Goal: Check status: Check status

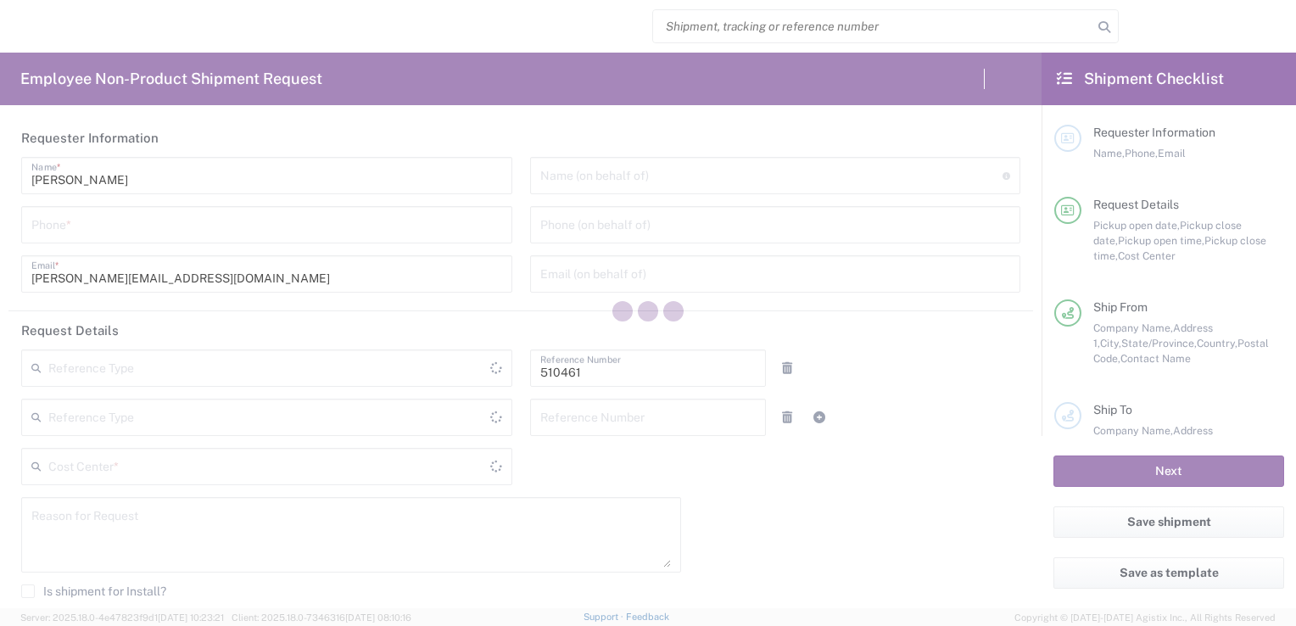
type input "Department"
type input "CA02, SG, MSIP2, R&D 510461"
type input "[GEOGRAPHIC_DATA]"
type input "Delivered at Place"
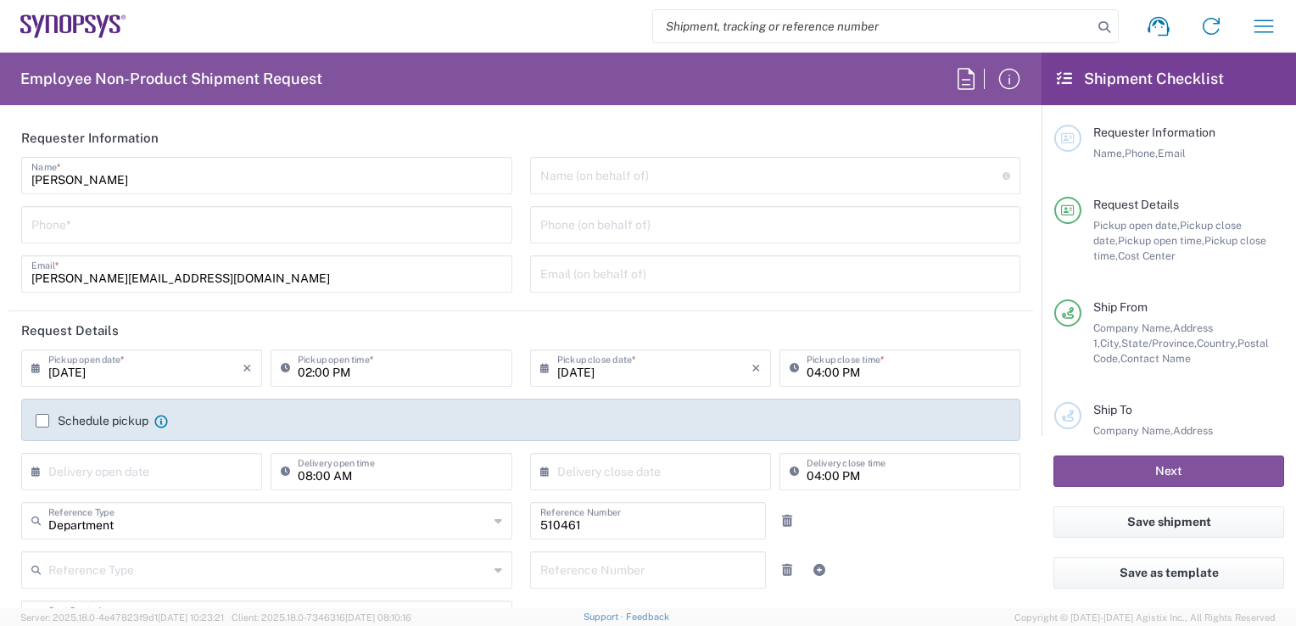
type input "[GEOGRAPHIC_DATA]"
type input "Nepean CA09"
click at [1268, 28] on icon "button" at bounding box center [1263, 26] width 27 height 27
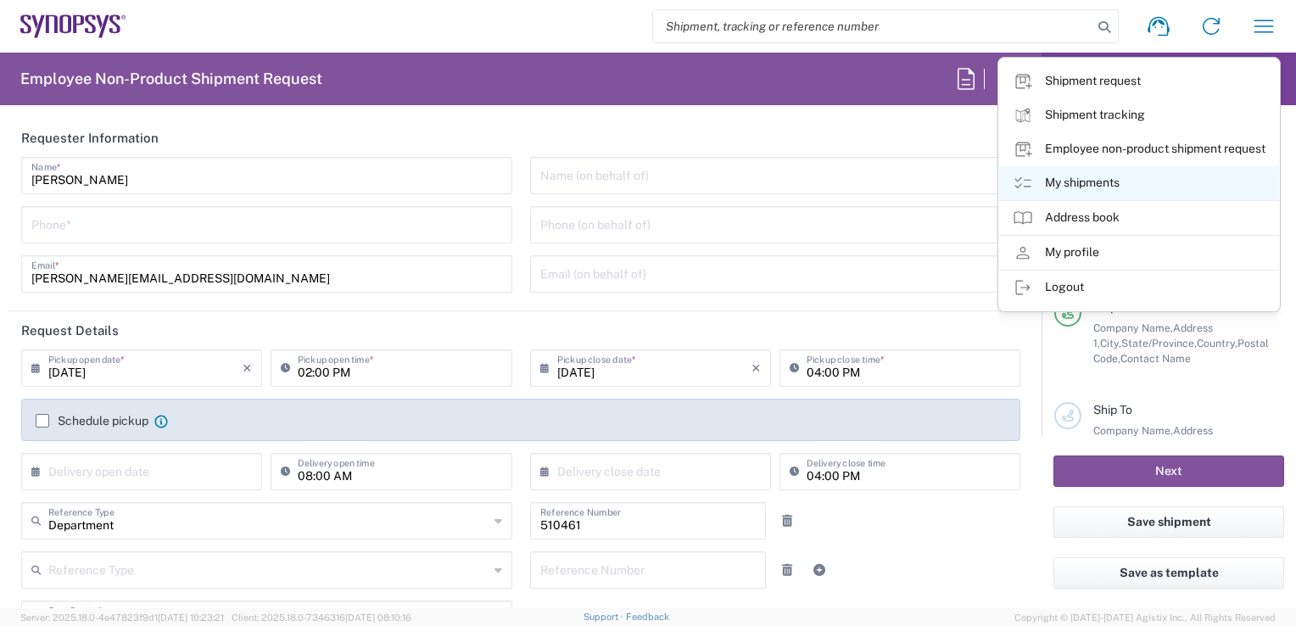
click at [1017, 178] on icon at bounding box center [1022, 183] width 20 height 20
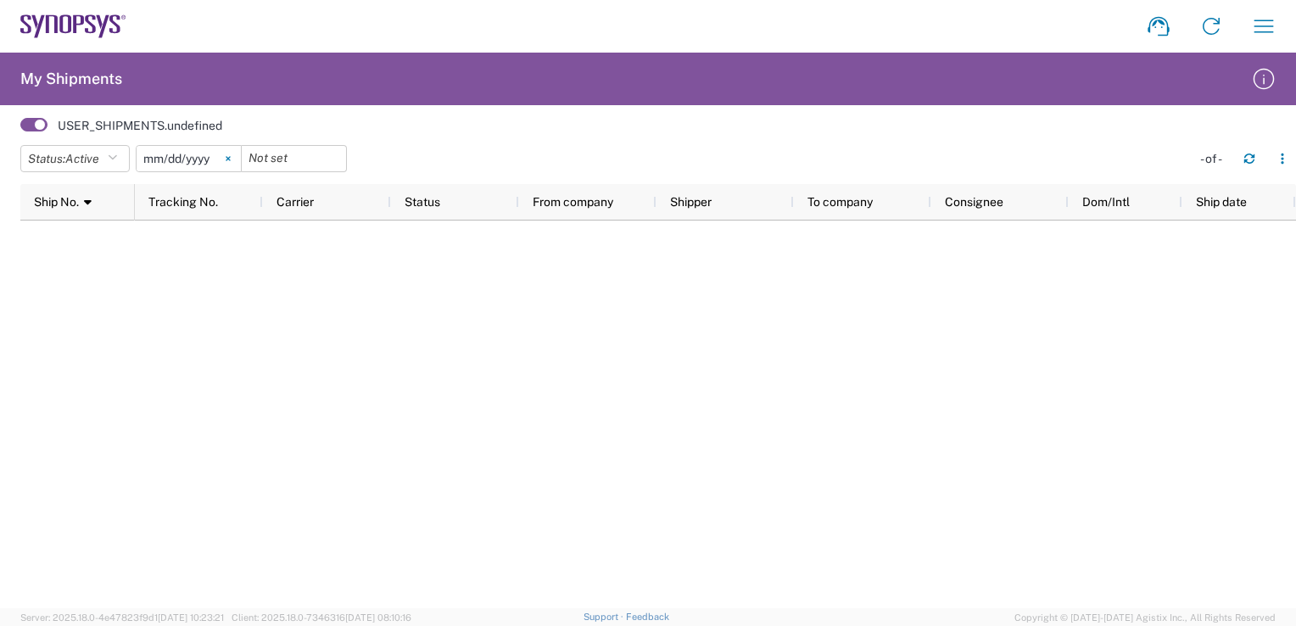
click at [230, 159] on icon at bounding box center [228, 159] width 4 height 4
click at [112, 158] on icon "button" at bounding box center [112, 159] width 9 height 12
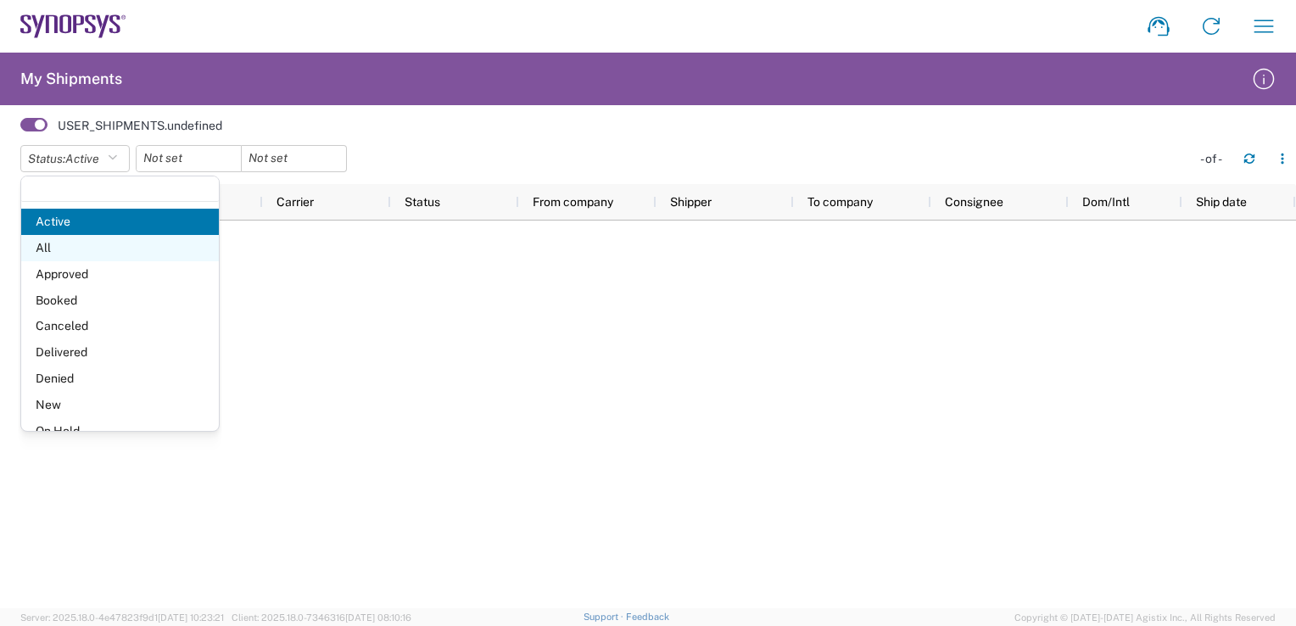
click at [107, 253] on span "All" at bounding box center [120, 248] width 198 height 26
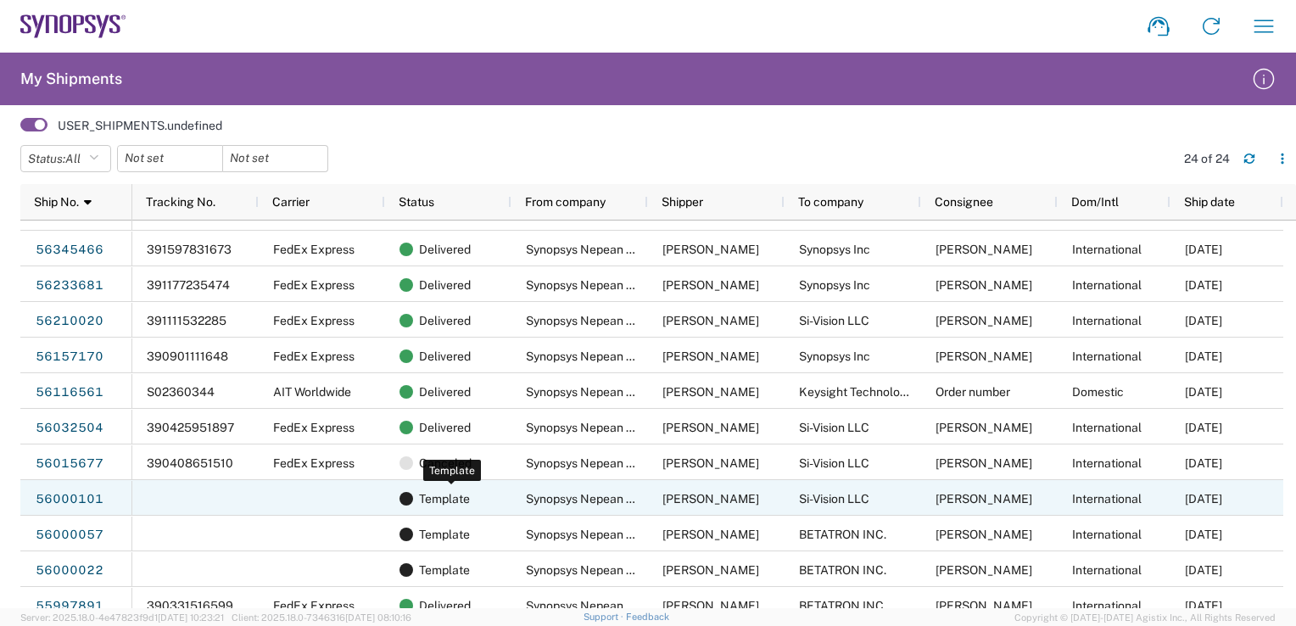
scroll to position [144, 0]
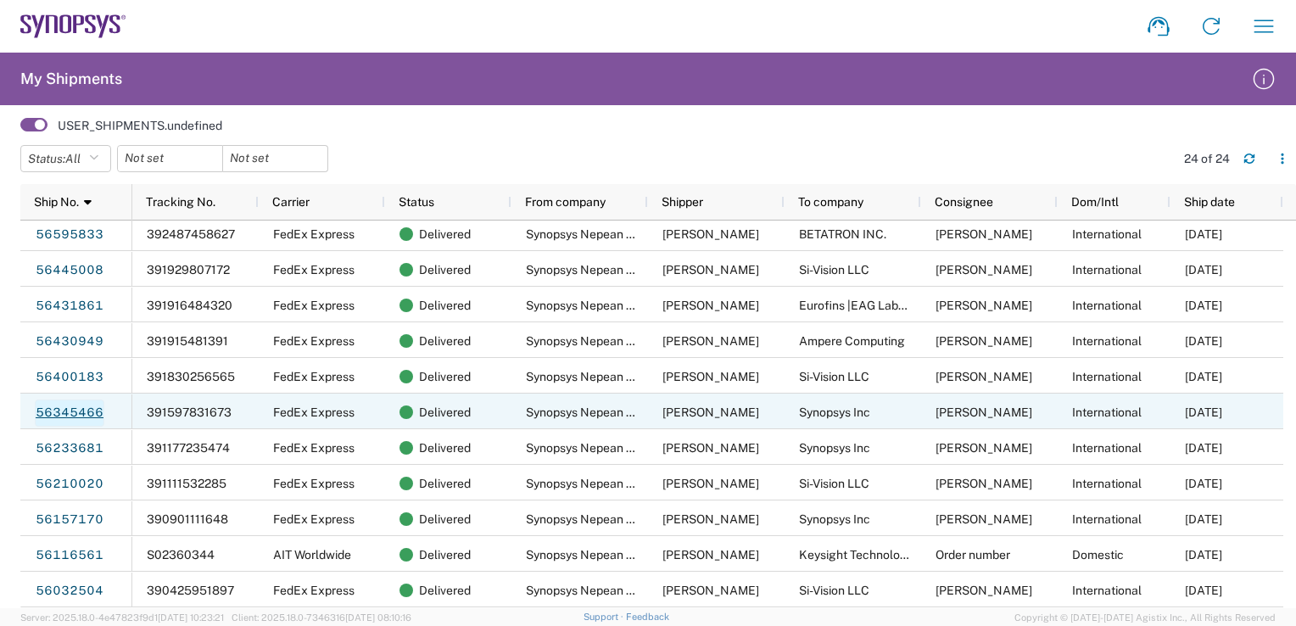
click at [75, 415] on link "56345466" at bounding box center [70, 412] width 70 height 27
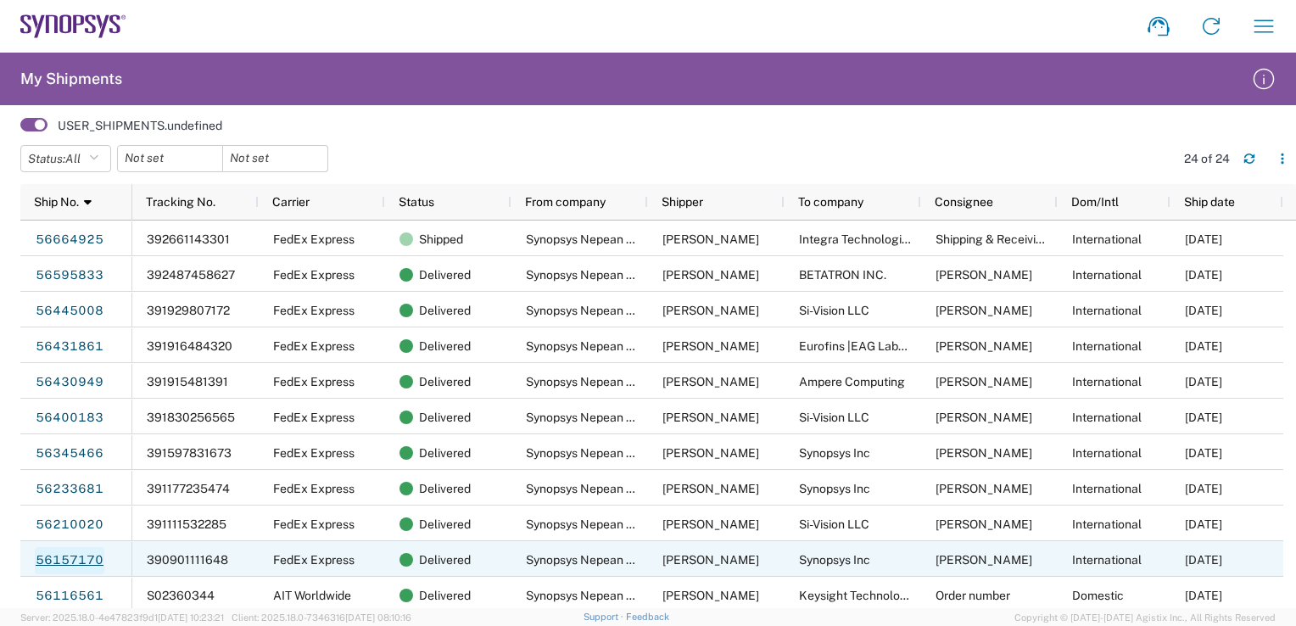
click at [73, 555] on link "56157170" at bounding box center [70, 560] width 70 height 27
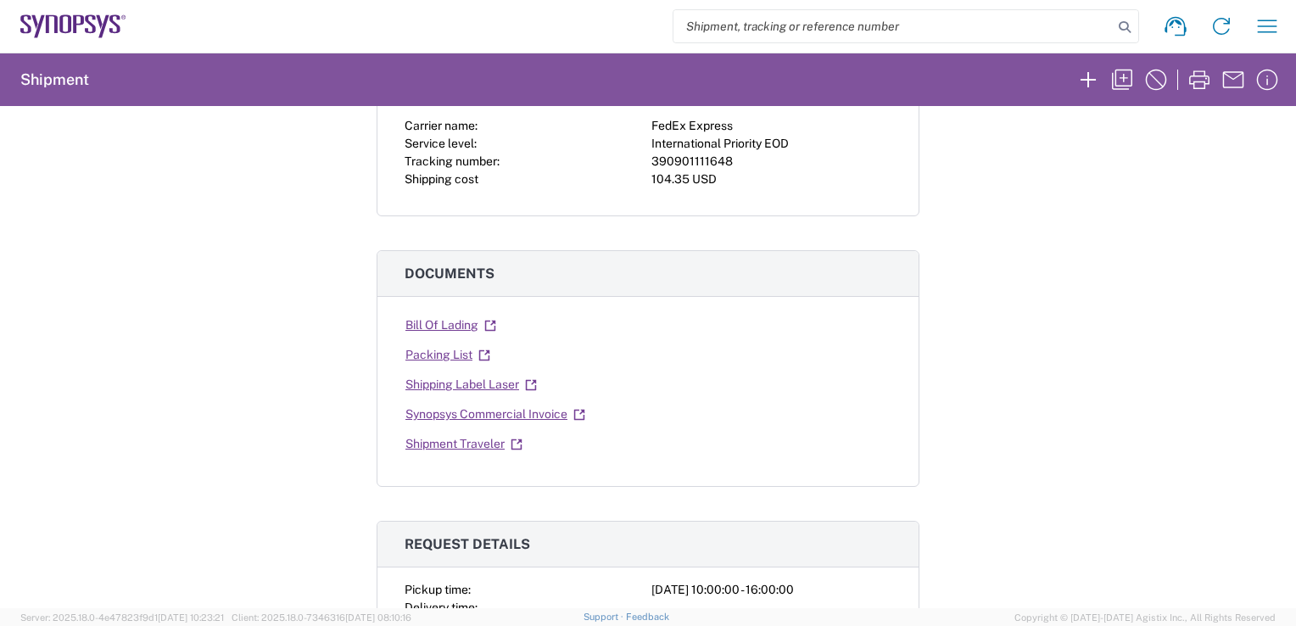
scroll to position [163, 0]
click at [454, 415] on link "Synopsys Commercial Invoice" at bounding box center [494, 415] width 181 height 30
